Goal: Information Seeking & Learning: Learn about a topic

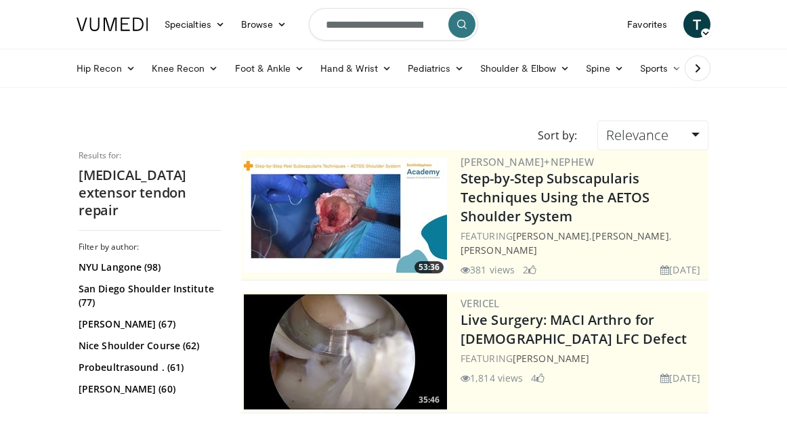
click at [359, 28] on input "**********" at bounding box center [393, 24] width 169 height 33
drag, startPoint x: 407, startPoint y: 26, endPoint x: 243, endPoint y: 26, distance: 163.9
click at [251, 26] on nav "Specialties Adult & Family Medicine Allergy, Asthma, Immunology Anesthesiology …" at bounding box center [393, 24] width 650 height 49
click at [373, 23] on input "**********" at bounding box center [393, 24] width 169 height 33
type input "**********"
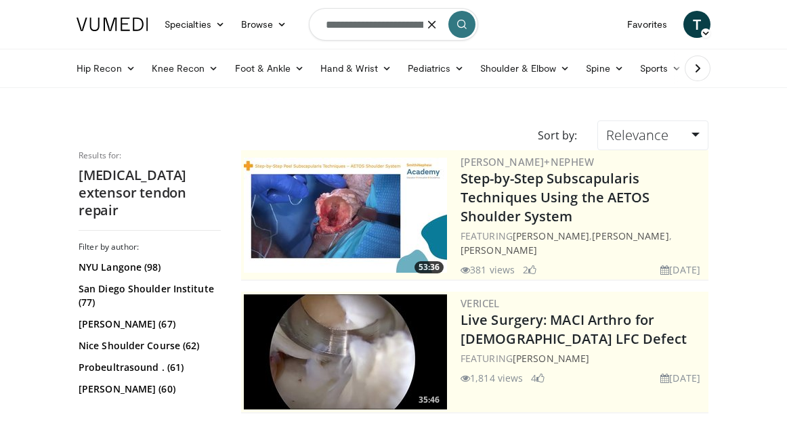
scroll to position [0, 1]
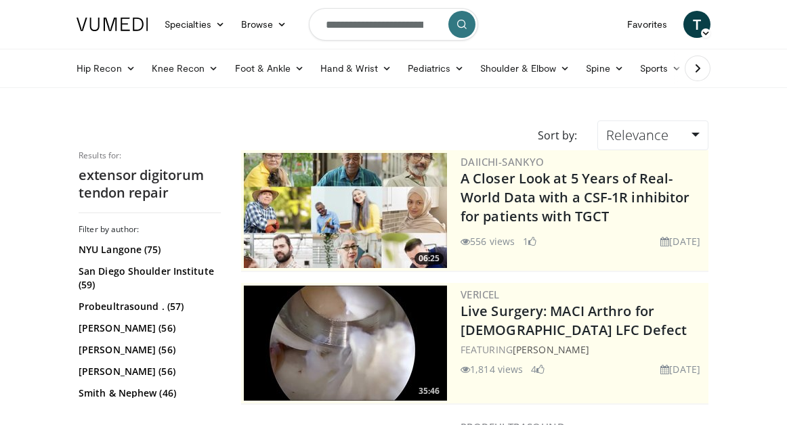
click at [470, 25] on button "submit" at bounding box center [461, 24] width 27 height 27
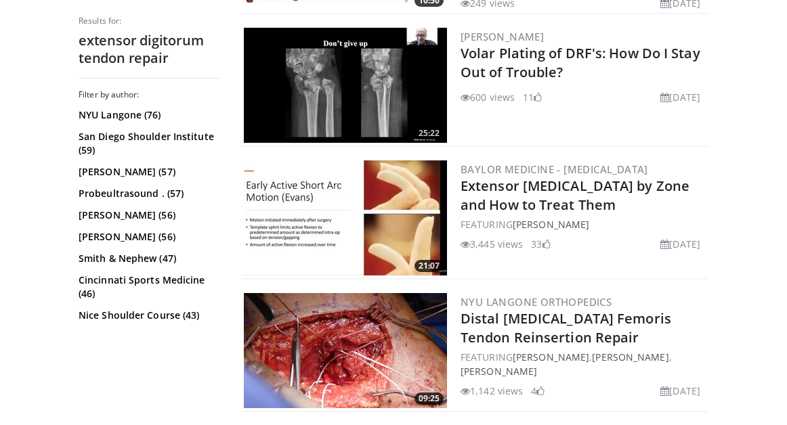
scroll to position [2940, 0]
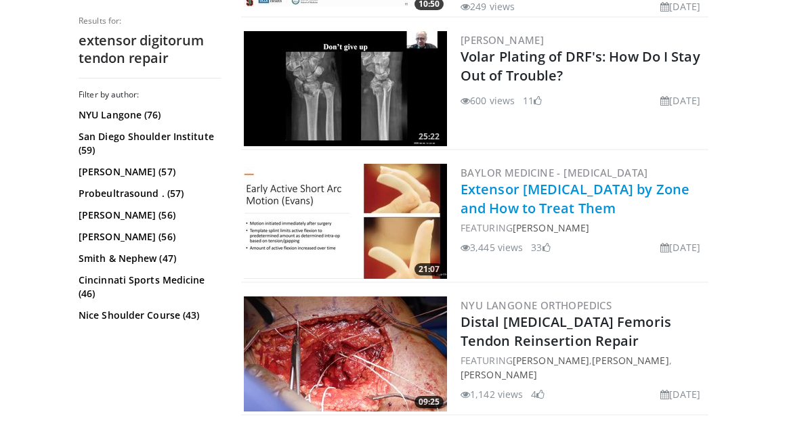
click at [532, 180] on link "Extensor [MEDICAL_DATA] by Zone and How to Treat Them" at bounding box center [574, 198] width 229 height 37
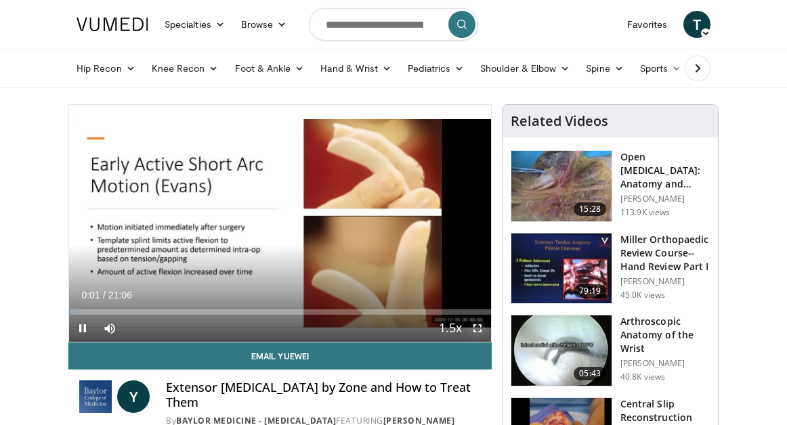
click at [477, 328] on span "Video Player" at bounding box center [477, 328] width 27 height 27
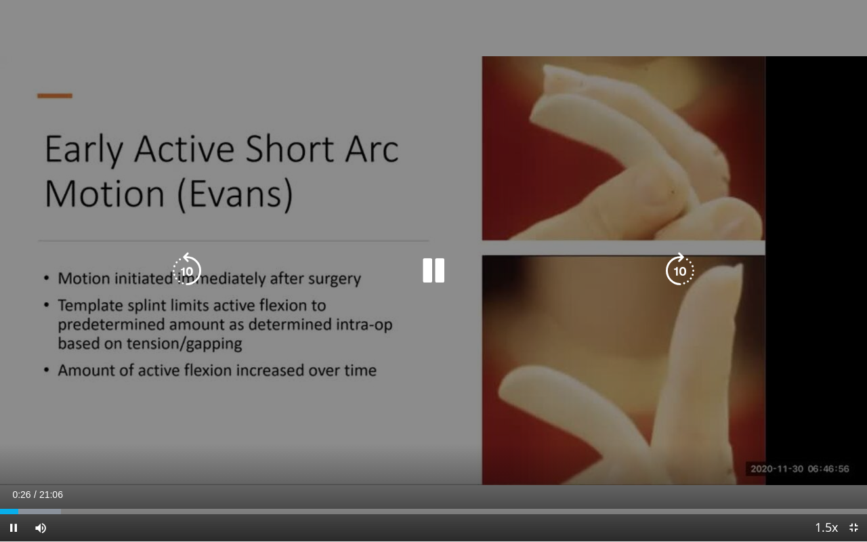
click at [443, 265] on icon "Video Player" at bounding box center [433, 271] width 38 height 38
click at [427, 262] on icon "Video Player" at bounding box center [433, 271] width 38 height 38
click at [437, 263] on icon "Video Player" at bounding box center [433, 271] width 38 height 38
click at [431, 272] on icon "Video Player" at bounding box center [433, 271] width 38 height 38
click at [429, 267] on icon "Video Player" at bounding box center [433, 271] width 38 height 38
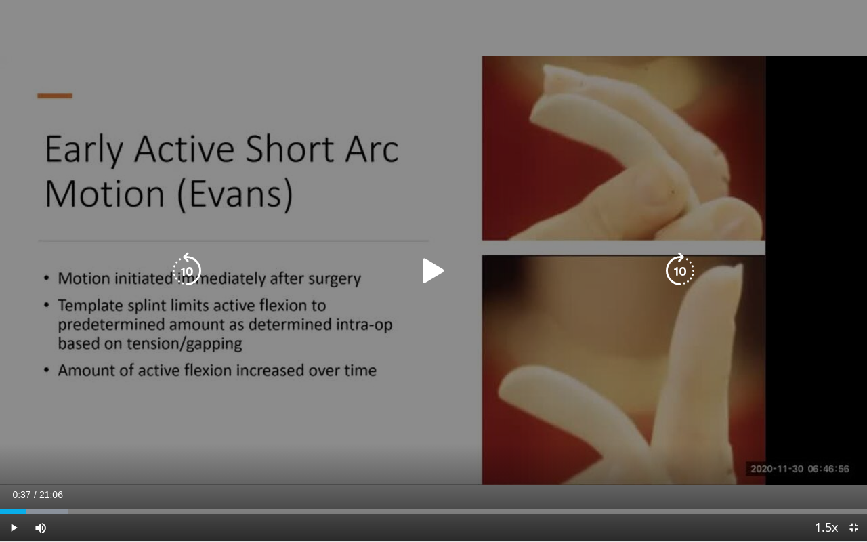
click at [420, 268] on icon "Video Player" at bounding box center [433, 271] width 38 height 38
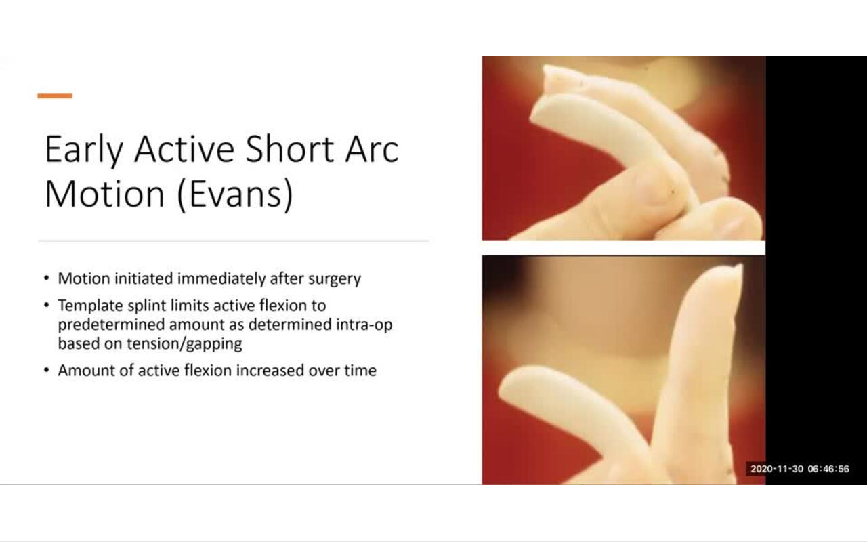
click at [420, 268] on div "10 seconds Tap to unmute" at bounding box center [433, 270] width 867 height 541
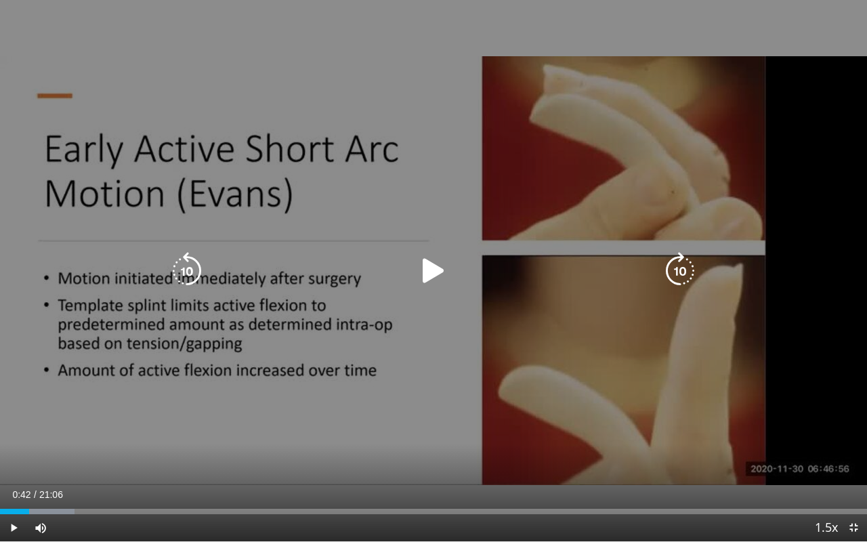
click at [429, 262] on icon "Video Player" at bounding box center [433, 271] width 38 height 38
click at [442, 267] on icon "Video Player" at bounding box center [433, 271] width 38 height 38
click at [437, 275] on icon "Video Player" at bounding box center [433, 271] width 38 height 38
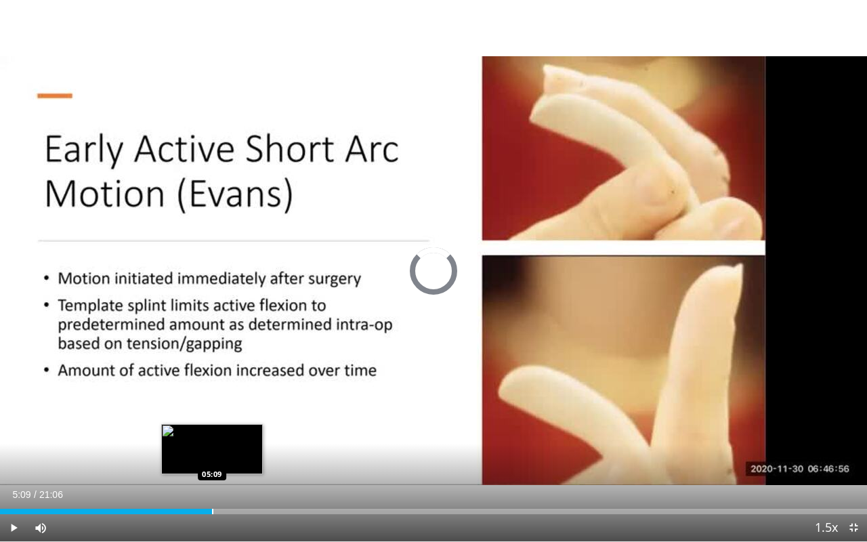
click at [212, 425] on div "Progress Bar" at bounding box center [212, 511] width 1 height 5
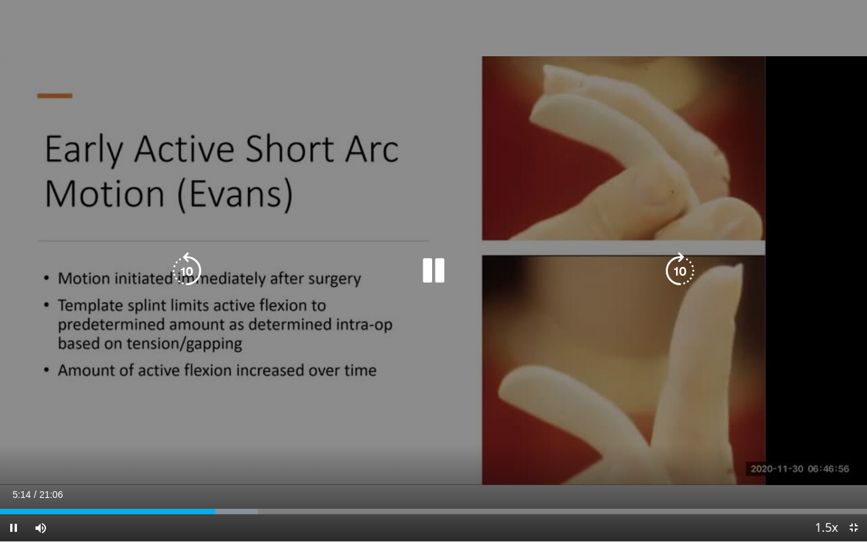
click at [423, 265] on icon "Video Player" at bounding box center [433, 271] width 38 height 38
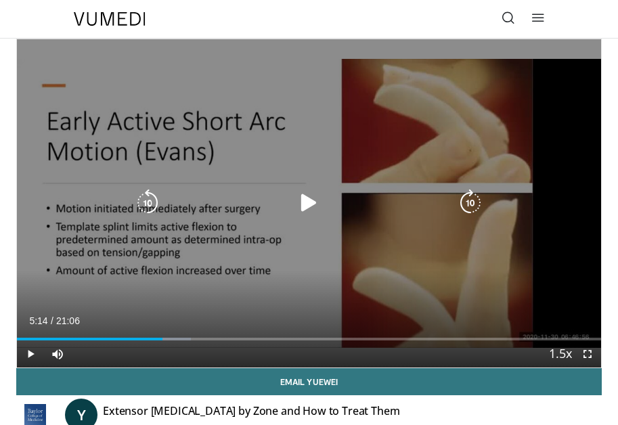
click at [307, 194] on icon "Video Player" at bounding box center [308, 203] width 27 height 27
click at [324, 198] on div "Video Player" at bounding box center [309, 203] width 351 height 27
click at [313, 202] on icon "Video Player" at bounding box center [308, 203] width 27 height 27
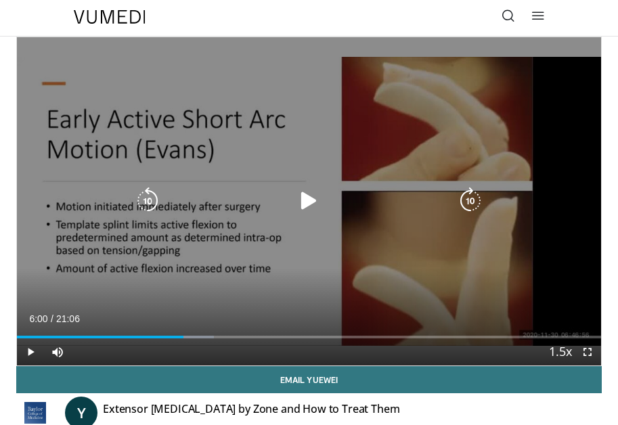
click at [322, 211] on div "Video Player" at bounding box center [309, 201] width 351 height 27
click at [307, 194] on icon "Video Player" at bounding box center [308, 201] width 27 height 27
click at [320, 198] on icon "Video Player" at bounding box center [308, 201] width 27 height 27
click at [307, 203] on icon "Video Player" at bounding box center [308, 201] width 27 height 27
click at [306, 198] on icon "Video Player" at bounding box center [308, 201] width 27 height 27
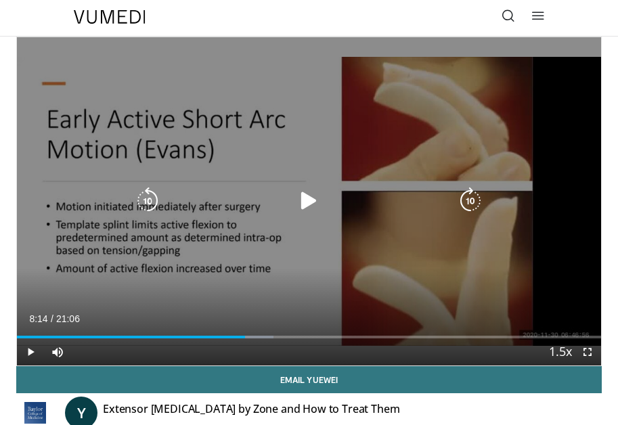
click at [342, 249] on div "10 seconds Tap to unmute" at bounding box center [309, 201] width 584 height 328
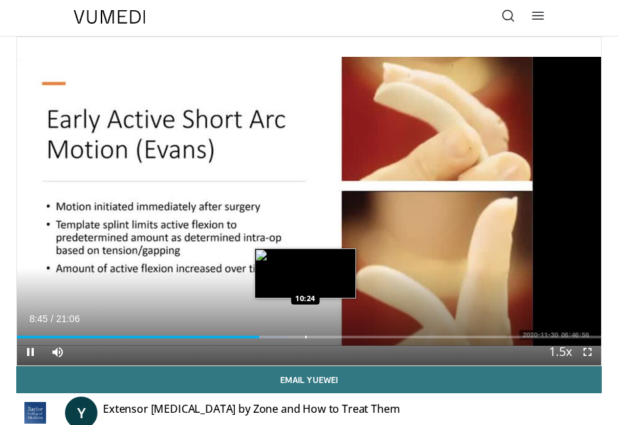
click at [305, 332] on div "Loaded : 46.22% 08:45 10:24" at bounding box center [309, 332] width 584 height 13
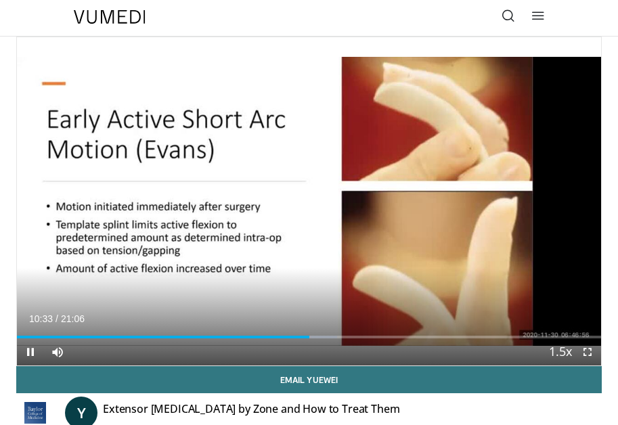
click at [306, 339] on div "Current Time 10:33 / Duration 21:06 Pause Skip Backward Skip Forward Mute Loade…" at bounding box center [309, 352] width 584 height 27
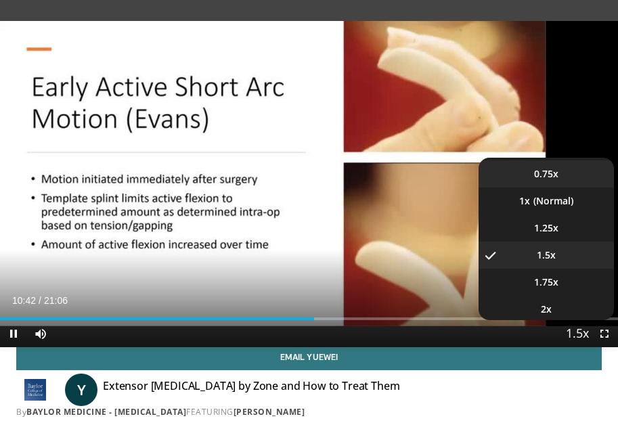
scroll to position [54, 0]
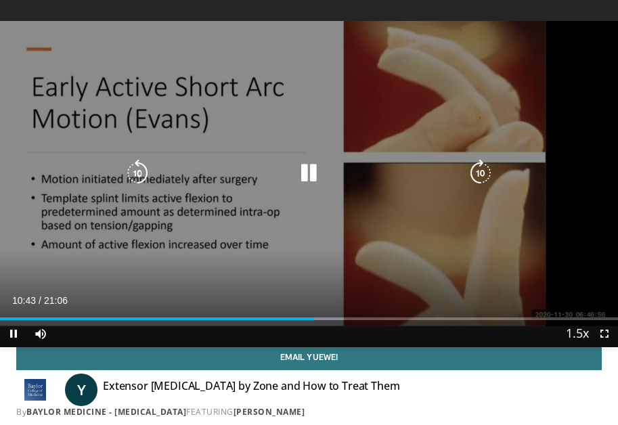
click at [532, 276] on div "10 seconds Tap to unmute" at bounding box center [309, 173] width 618 height 347
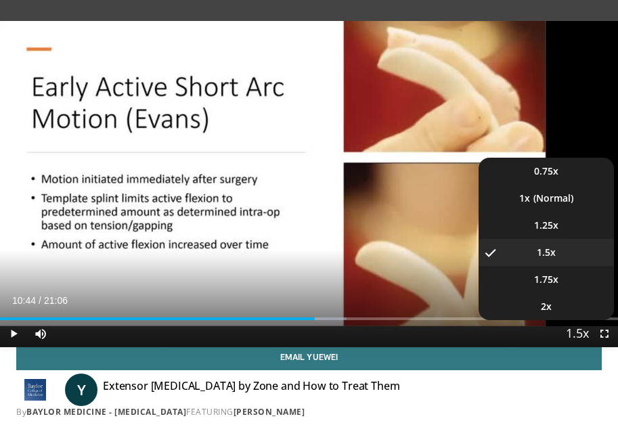
click at [576, 328] on span "Video Player" at bounding box center [577, 334] width 19 height 27
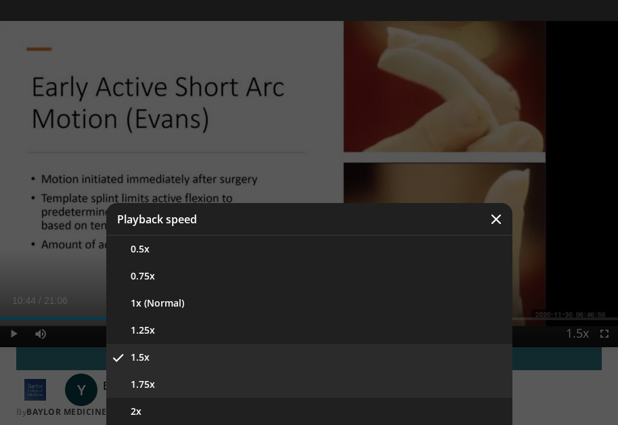
click at [223, 379] on button "1.75x" at bounding box center [309, 384] width 406 height 27
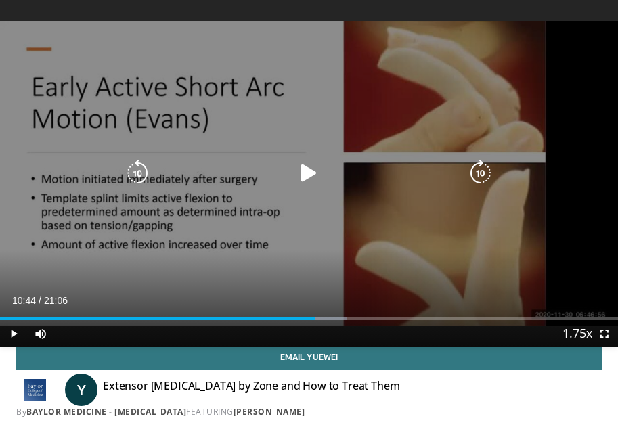
click at [235, 232] on div "10 seconds Tap to unmute" at bounding box center [309, 173] width 618 height 347
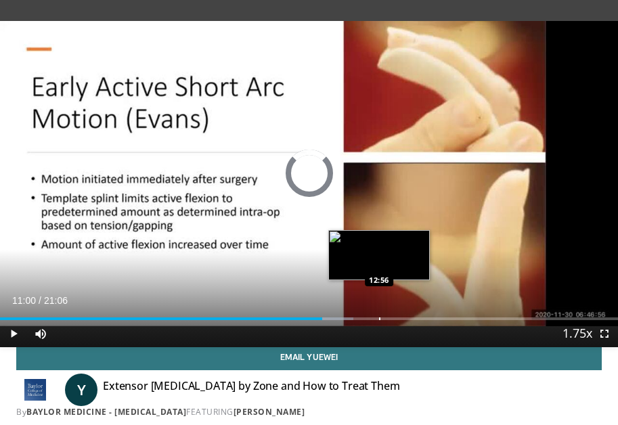
click at [379, 315] on div "Loaded : 57.19% 11:00 12:56" at bounding box center [309, 313] width 618 height 13
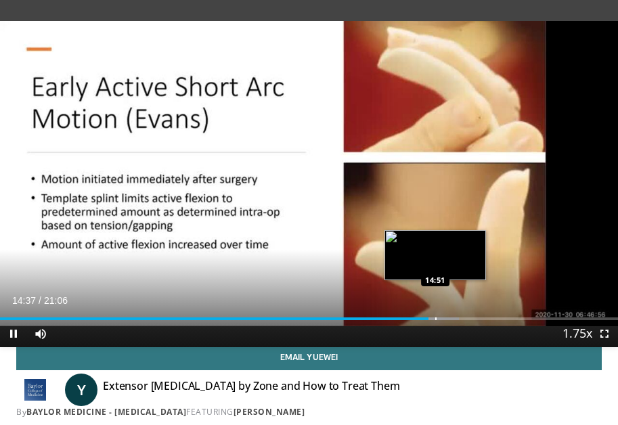
click at [433, 316] on div "Loaded : 74.25% 14:37 14:51" at bounding box center [309, 313] width 618 height 13
click at [437, 315] on div "Loaded : 75.22% 14:51 14:54" at bounding box center [309, 313] width 618 height 13
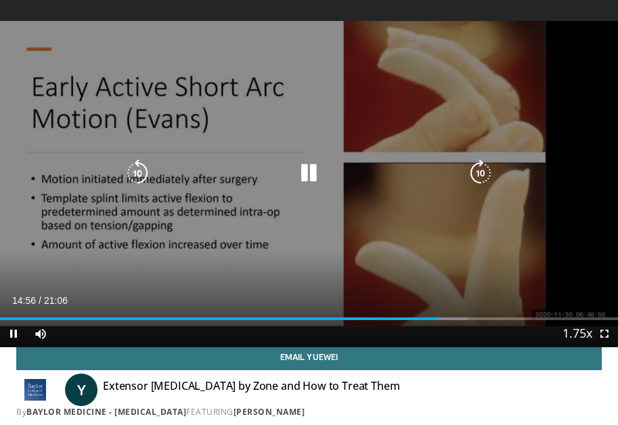
click at [462, 170] on div "Video Player" at bounding box center [309, 173] width 371 height 27
click at [478, 170] on icon "Video Player" at bounding box center [480, 173] width 27 height 27
click at [291, 173] on div "Video Player" at bounding box center [309, 173] width 371 height 27
click at [305, 173] on icon "Video Player" at bounding box center [308, 173] width 27 height 27
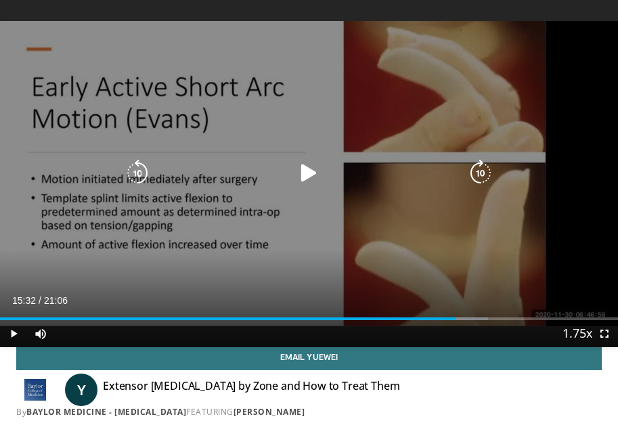
scroll to position [0, 0]
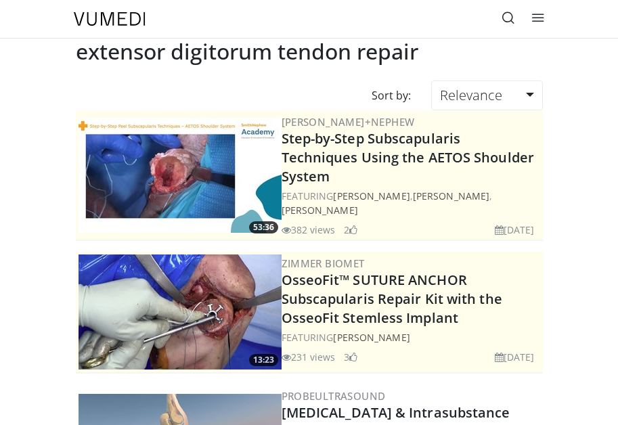
click at [500, 11] on link at bounding box center [508, 18] width 27 height 27
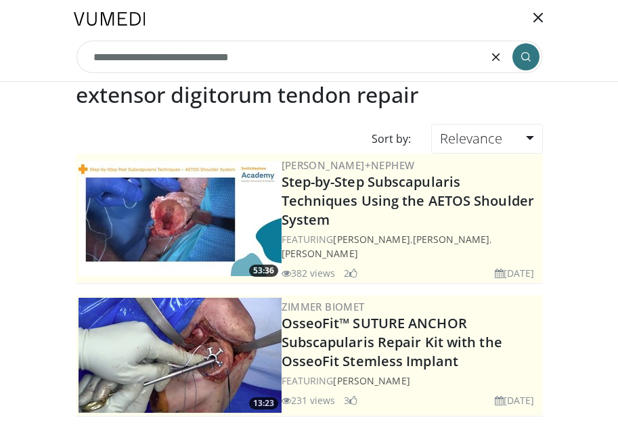
click at [242, 53] on input "**********" at bounding box center [310, 57] width 466 height 33
drag, startPoint x: 276, startPoint y: 56, endPoint x: -110, endPoint y: 50, distance: 386.7
click at [0, 50] on html "Specialties Adult & Family Medicine Allergy, Asthma, Immunology Anesthesiology …" at bounding box center [309, 212] width 618 height 425
type input "**********"
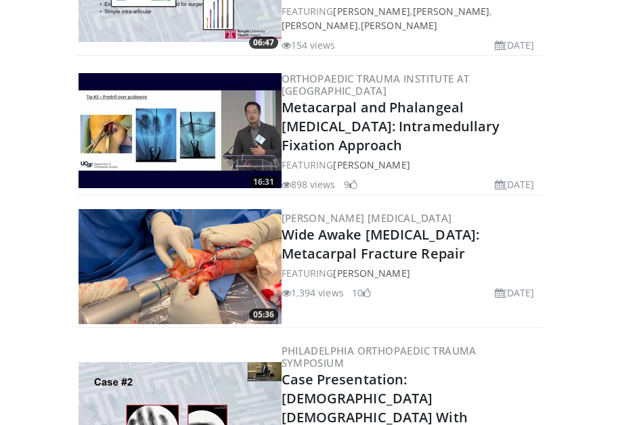
scroll to position [578, 0]
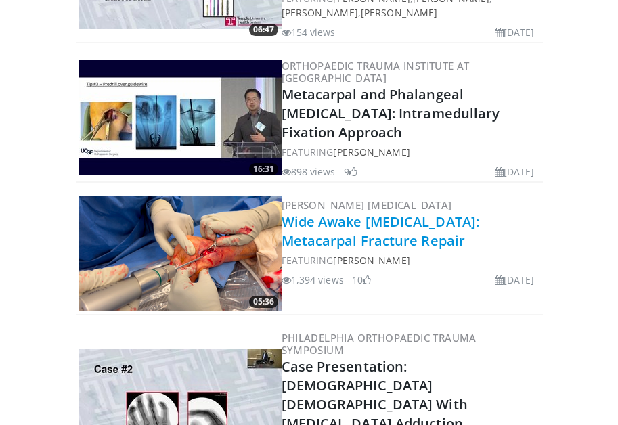
click at [356, 242] on link "Wide Awake [MEDICAL_DATA]: Metacarpal Fracture Repair" at bounding box center [381, 231] width 198 height 37
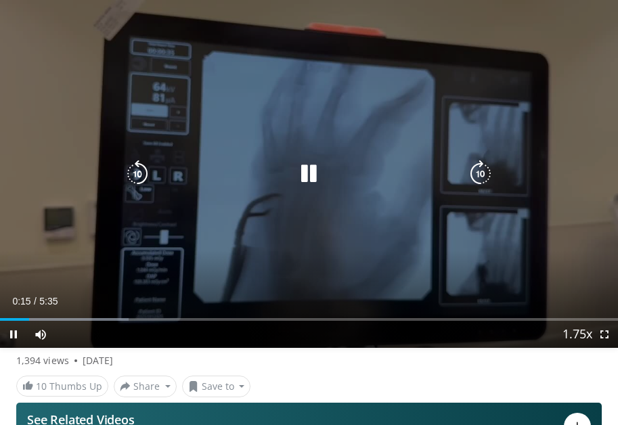
click at [303, 170] on icon "Video Player" at bounding box center [308, 173] width 27 height 27
click at [312, 171] on icon "Video Player" at bounding box center [308, 173] width 27 height 27
click at [316, 179] on icon "Video Player" at bounding box center [308, 173] width 27 height 27
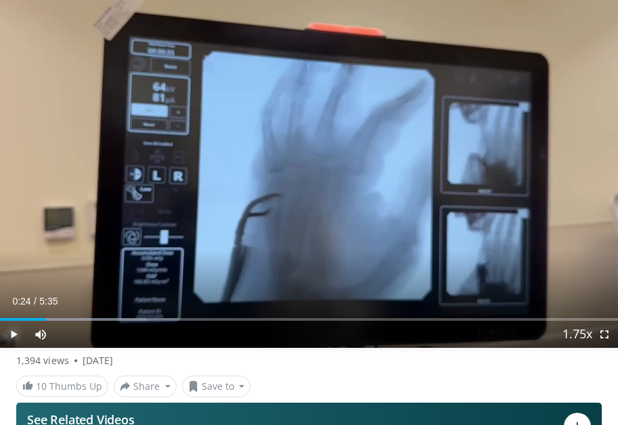
click at [18, 338] on span "Video Player" at bounding box center [13, 334] width 27 height 27
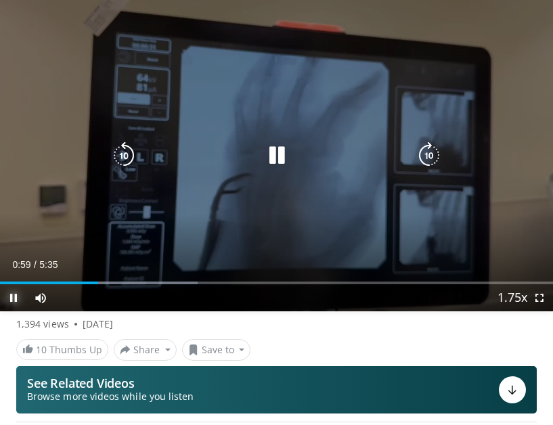
scroll to position [204, 0]
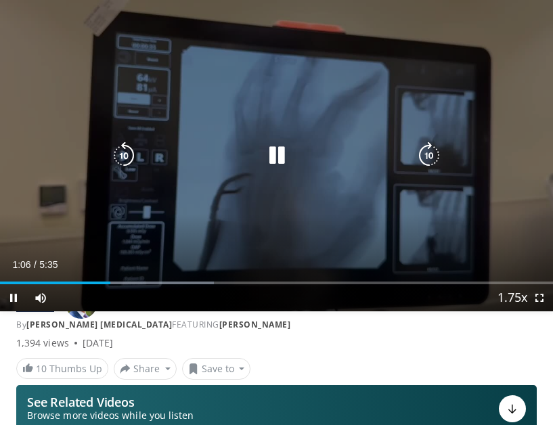
click at [271, 152] on icon "Video Player" at bounding box center [276, 155] width 27 height 27
click at [277, 156] on icon "Video Player" at bounding box center [276, 155] width 27 height 27
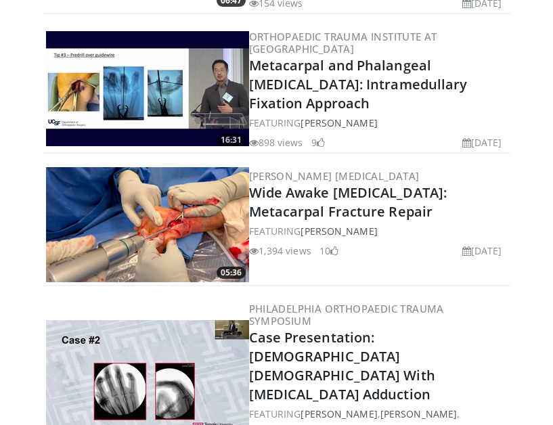
scroll to position [613, 0]
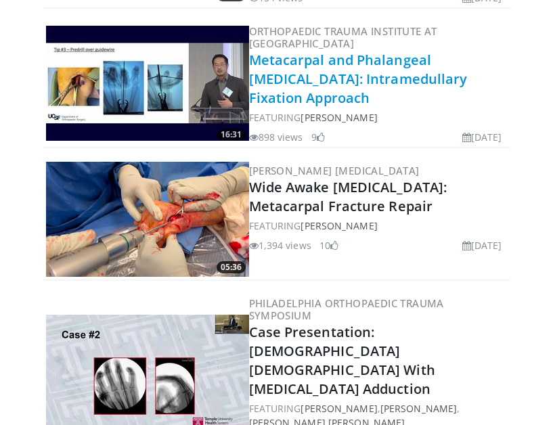
click at [348, 61] on link "Metacarpal and Phalangeal [MEDICAL_DATA]: Intramedullary Fixation Approach" at bounding box center [358, 79] width 219 height 56
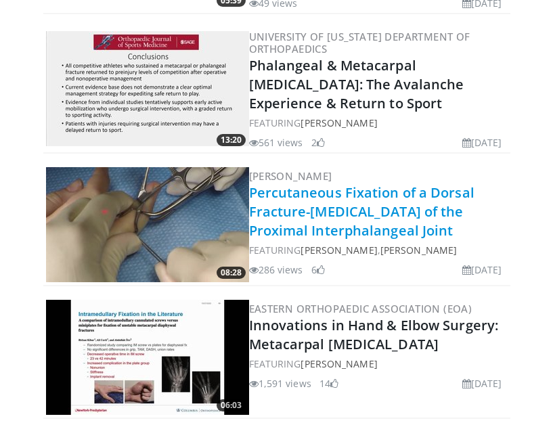
scroll to position [2500, 0]
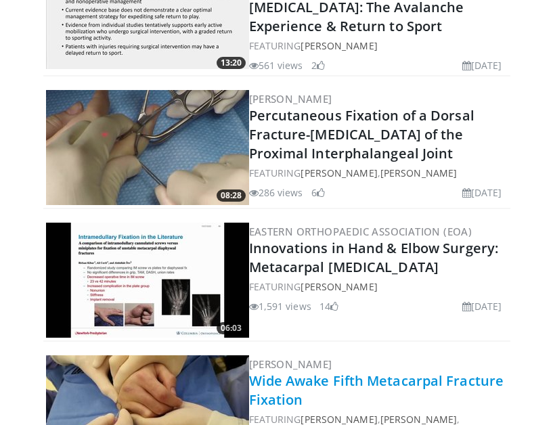
click at [350, 372] on link "Wide Awake Fifth Metacarpal Fracture Fixation" at bounding box center [376, 390] width 255 height 37
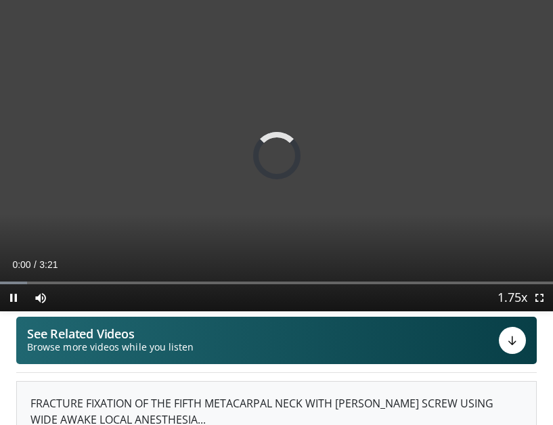
scroll to position [100, 0]
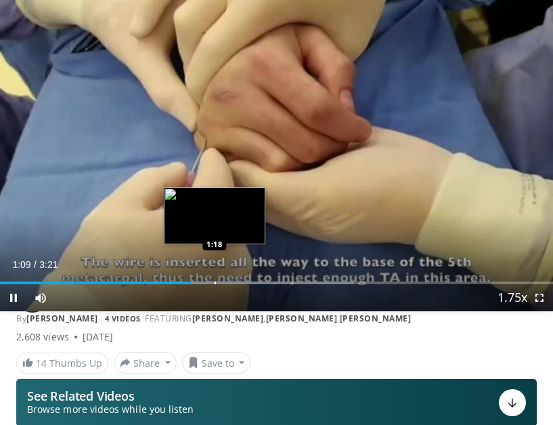
click at [215, 282] on div "Progress Bar" at bounding box center [215, 283] width 1 height 3
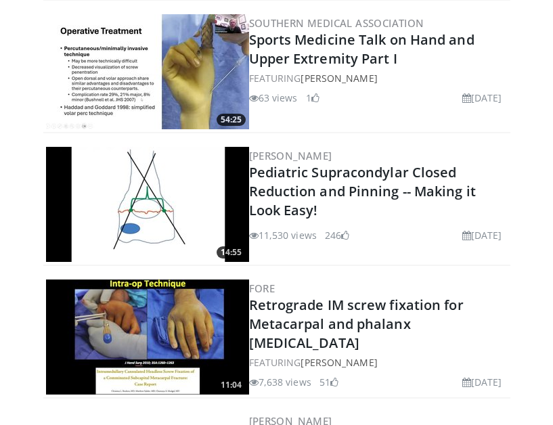
scroll to position [3108, 0]
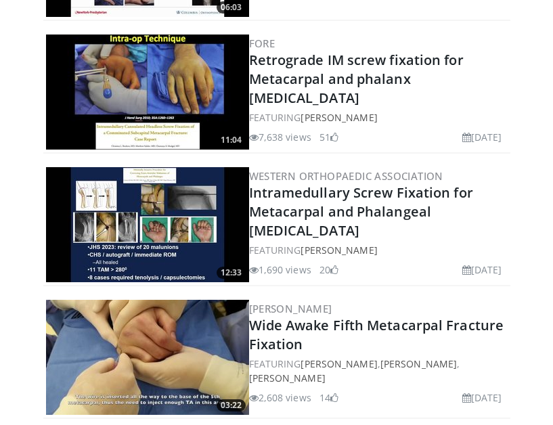
scroll to position [2834, 0]
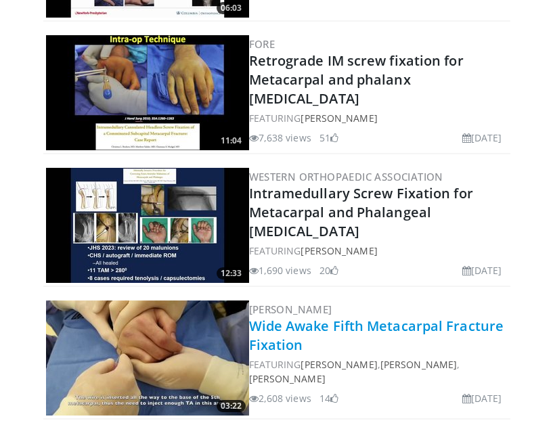
click at [297, 317] on link "Wide Awake Fifth Metacarpal Fracture Fixation" at bounding box center [376, 335] width 255 height 37
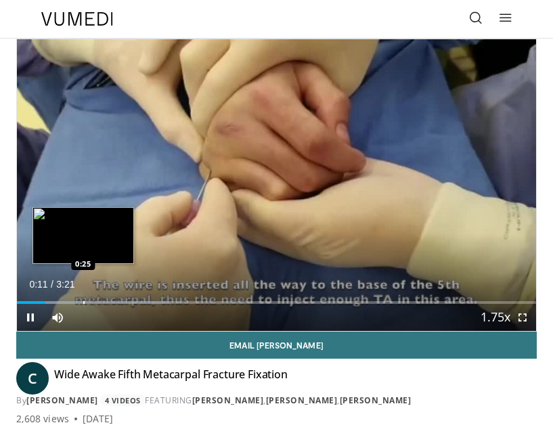
click at [83, 296] on div "Loaded : 29.51% 0:11 0:25" at bounding box center [276, 297] width 519 height 13
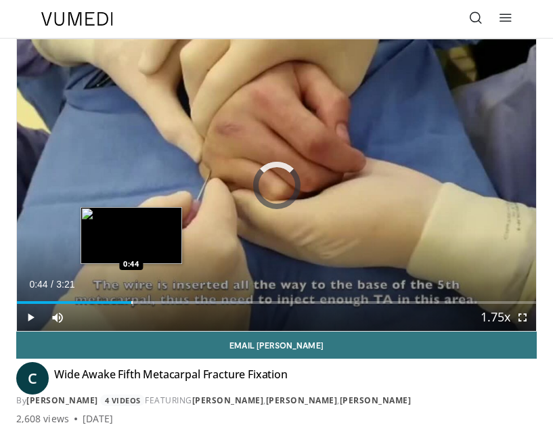
click at [131, 300] on div "Loaded : 44.67% 0:44 0:44" at bounding box center [276, 297] width 519 height 13
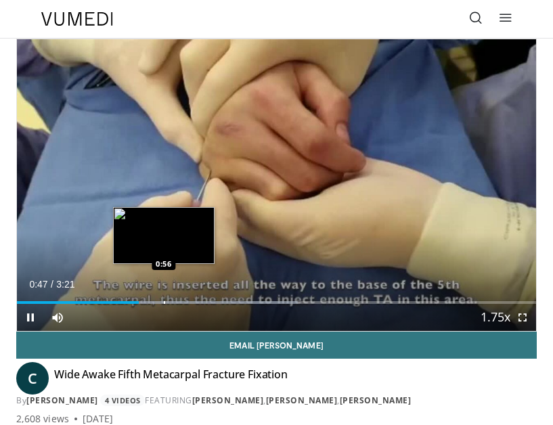
click at [164, 299] on div "Loaded : 54.13% 0:47 0:56" at bounding box center [276, 297] width 519 height 13
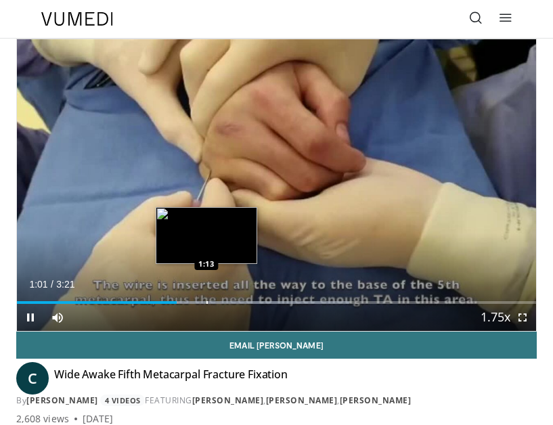
click at [206, 299] on div "Loaded : 63.98% 1:02 1:13" at bounding box center [276, 297] width 519 height 13
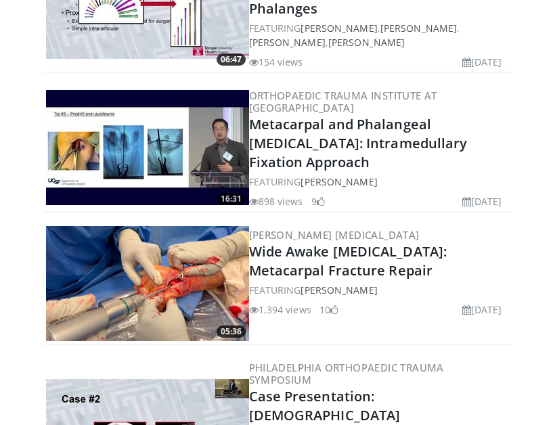
scroll to position [580, 0]
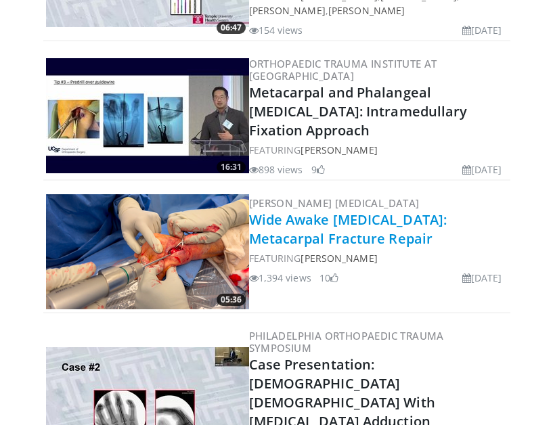
click at [298, 219] on link "Wide Awake Hand Surgery: Metacarpal Fracture Repair" at bounding box center [348, 229] width 198 height 37
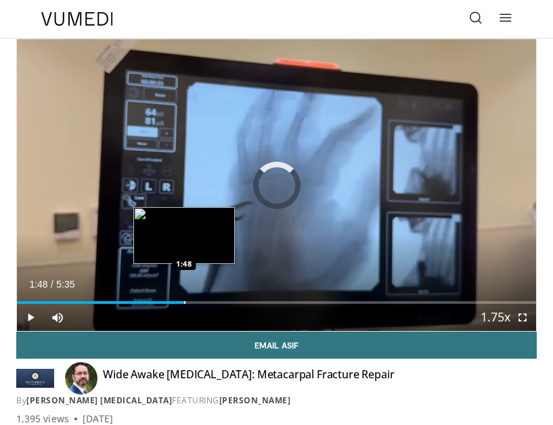
click at [184, 299] on div "Loaded : 11.88% 0:02 1:48" at bounding box center [276, 297] width 519 height 13
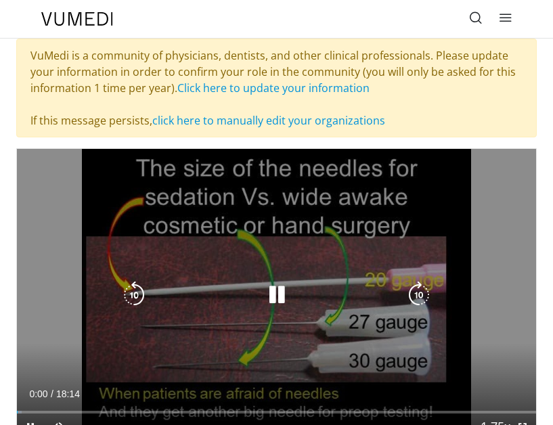
scroll to position [30, 0]
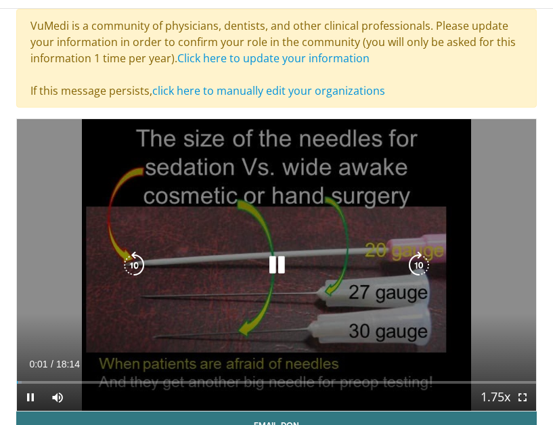
click at [276, 255] on icon "Video Player" at bounding box center [276, 265] width 27 height 27
